Goal: Transaction & Acquisition: Book appointment/travel/reservation

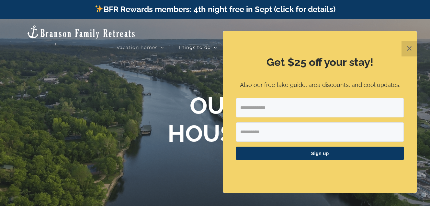
click at [410, 50] on button "✕" at bounding box center [410, 49] width 16 height 16
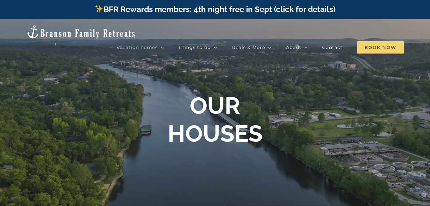
click at [386, 41] on span "Book Now" at bounding box center [380, 47] width 47 height 12
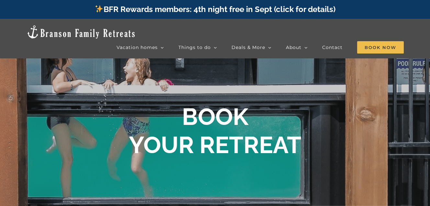
click at [297, 11] on link "BFR Rewards members: 4th night free in Sept (click for details)" at bounding box center [215, 9] width 241 height 9
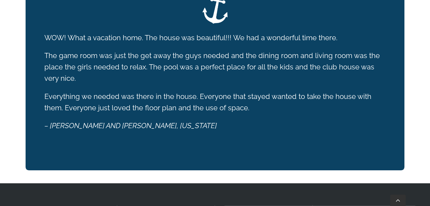
scroll to position [1004, 0]
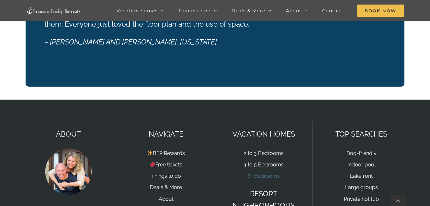
click at [266, 173] on link "6+ Bedrooms" at bounding box center [263, 176] width 32 height 6
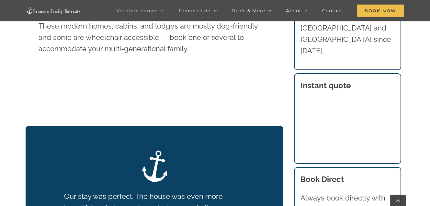
scroll to position [389, 0]
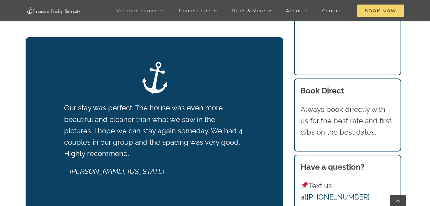
click at [379, 10] on span "Book Now" at bounding box center [380, 11] width 47 height 12
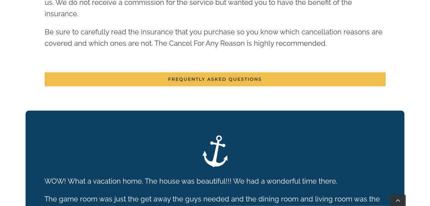
scroll to position [1004, 0]
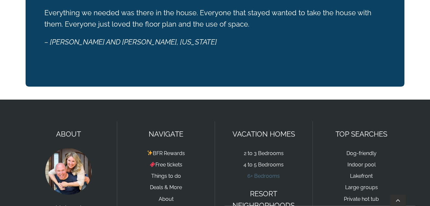
click at [272, 173] on link "6+ Bedrooms" at bounding box center [263, 176] width 32 height 6
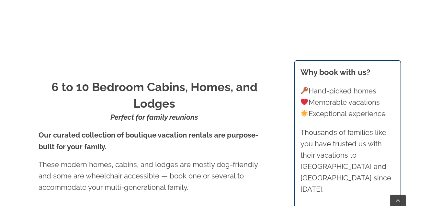
scroll to position [291, 0]
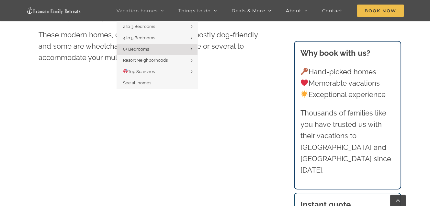
click at [139, 10] on span "Vacation homes" at bounding box center [137, 10] width 41 height 5
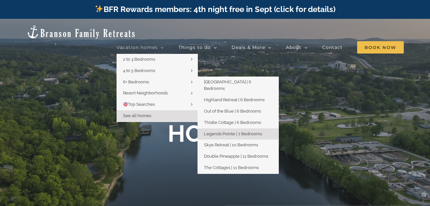
click at [230, 131] on span "Legends Pointe | 7 Bedrooms" at bounding box center [233, 133] width 58 height 5
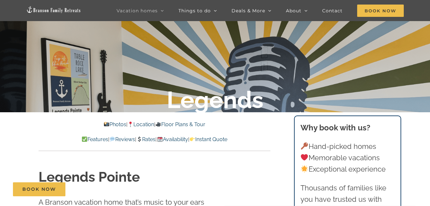
scroll to position [162, 0]
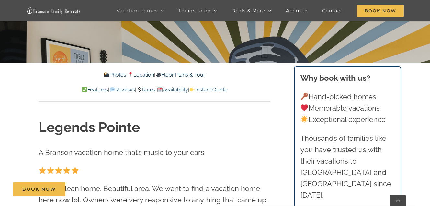
click at [150, 92] on link "Rates" at bounding box center [145, 89] width 19 height 6
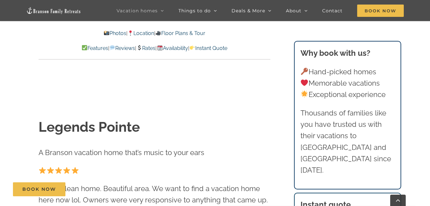
scroll to position [3744, 0]
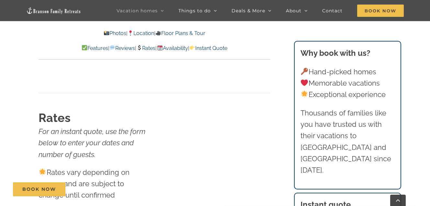
click at [181, 47] on link "Availability" at bounding box center [172, 48] width 31 height 6
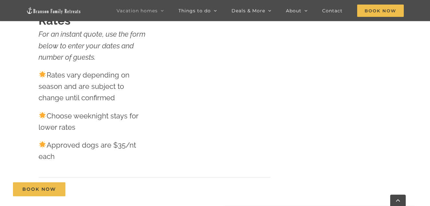
scroll to position [162, 0]
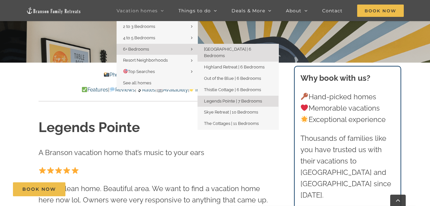
click at [228, 51] on span "[GEOGRAPHIC_DATA] | 6 Bedrooms" at bounding box center [227, 53] width 47 height 12
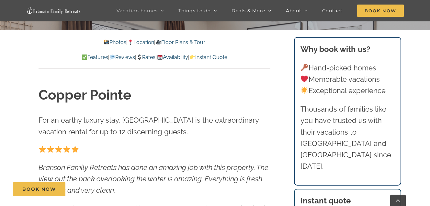
click at [188, 56] on link "Availability" at bounding box center [172, 57] width 31 height 6
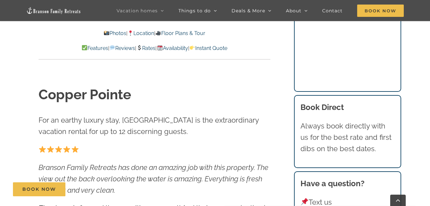
scroll to position [3435, 0]
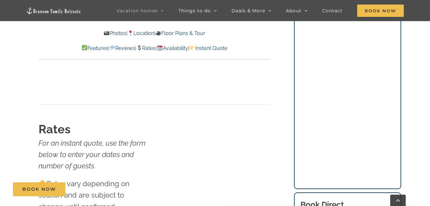
click at [151, 46] on link "Rates" at bounding box center [145, 48] width 19 height 6
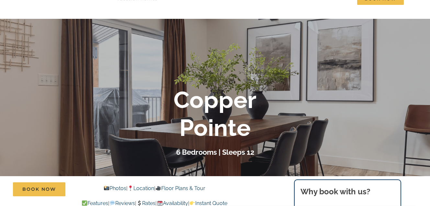
scroll to position [0, 0]
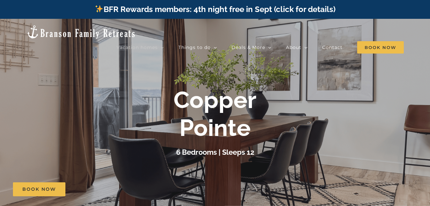
click at [356, 127] on div "Copper Pointe 6 Bedrooms | Sleeps 12" at bounding box center [215, 122] width 430 height 72
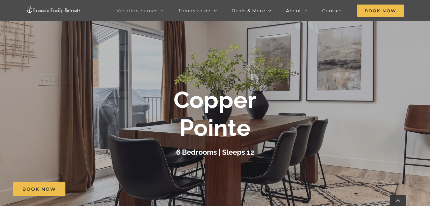
scroll to position [130, 0]
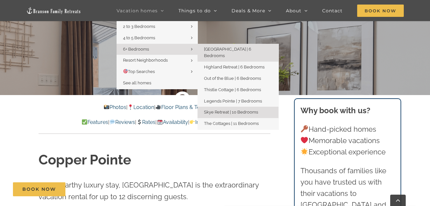
click at [227, 109] on span "Skye Retreat | 10 Bedrooms" at bounding box center [231, 111] width 54 height 5
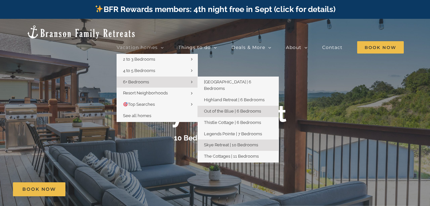
click at [232, 108] on span "Out of the Blue | 6 Bedrooms" at bounding box center [232, 110] width 57 height 5
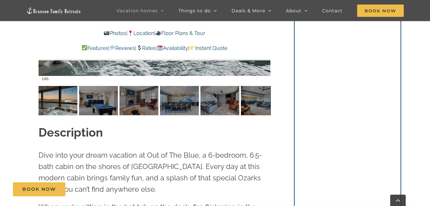
scroll to position [486, 0]
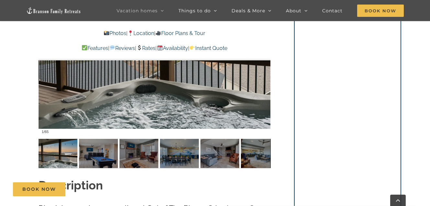
click at [187, 48] on link "Availability" at bounding box center [172, 48] width 31 height 6
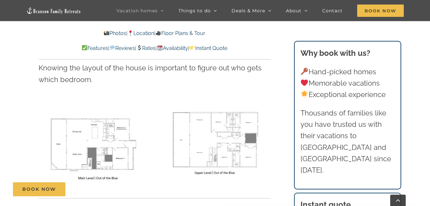
scroll to position [1880, 0]
